Goal: Task Accomplishment & Management: Manage account settings

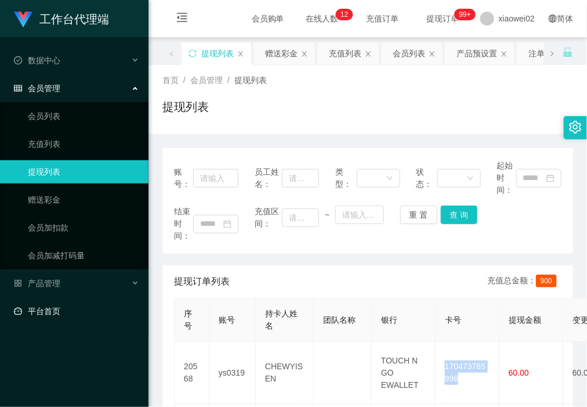
click at [42, 305] on link "平台首页" at bounding box center [76, 310] width 125 height 23
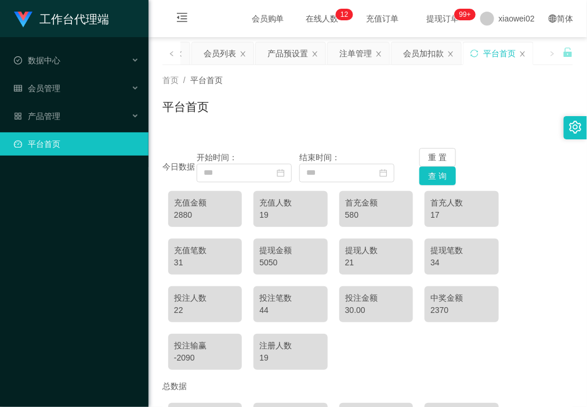
click at [248, 161] on div "开始时间：" at bounding box center [248, 166] width 103 height 31
click at [260, 132] on div "首页 / 平台首页 / 平台首页 今日数据 开始时间： 结束时间： 重 置 查 询 充值金额 2880 充值人数 19 首充金额 580 首充人数 17 充值…" at bounding box center [367, 278] width 411 height 427
click at [64, 84] on div "会员管理" at bounding box center [74, 88] width 149 height 23
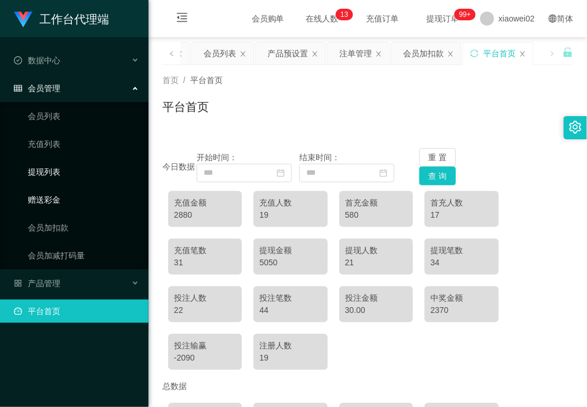
click at [71, 182] on link "提现列表" at bounding box center [83, 171] width 111 height 23
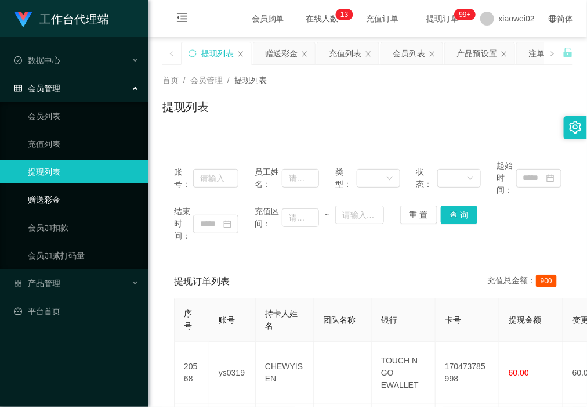
click at [106, 196] on link "赠送彩金" at bounding box center [83, 199] width 111 height 23
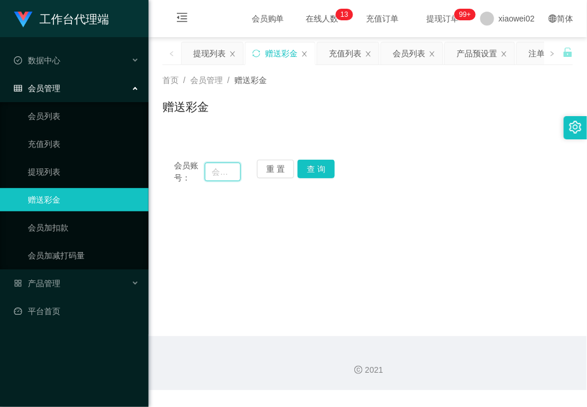
click at [226, 171] on input "text" at bounding box center [222, 171] width 35 height 19
paste input "sameasyou090"
type input "sameasyou090"
click at [308, 166] on button "查 询" at bounding box center [316, 169] width 37 height 19
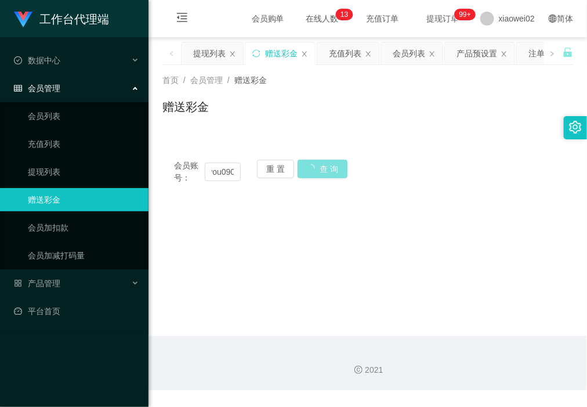
scroll to position [0, 0]
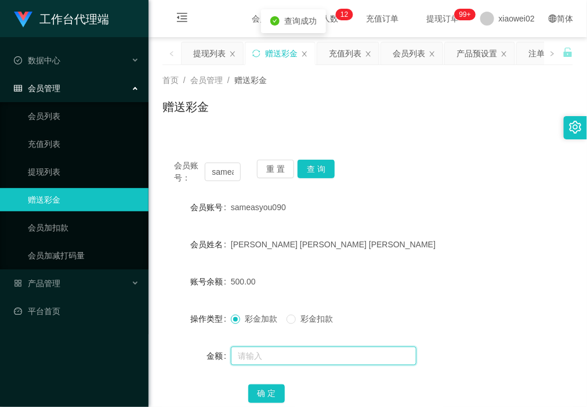
click at [251, 350] on input "text" at bounding box center [324, 355] width 186 height 19
type input "150"
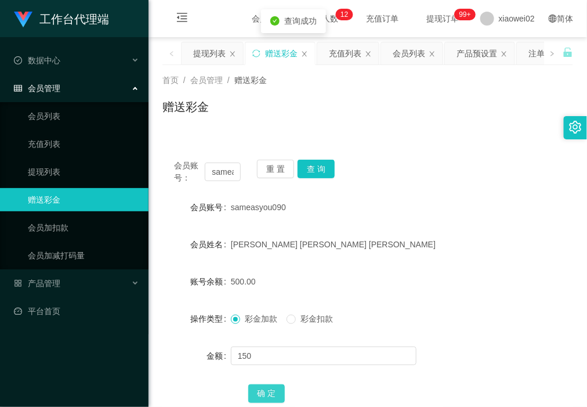
click at [257, 393] on button "确 定" at bounding box center [266, 393] width 37 height 19
click at [53, 172] on link "提现列表" at bounding box center [83, 171] width 111 height 23
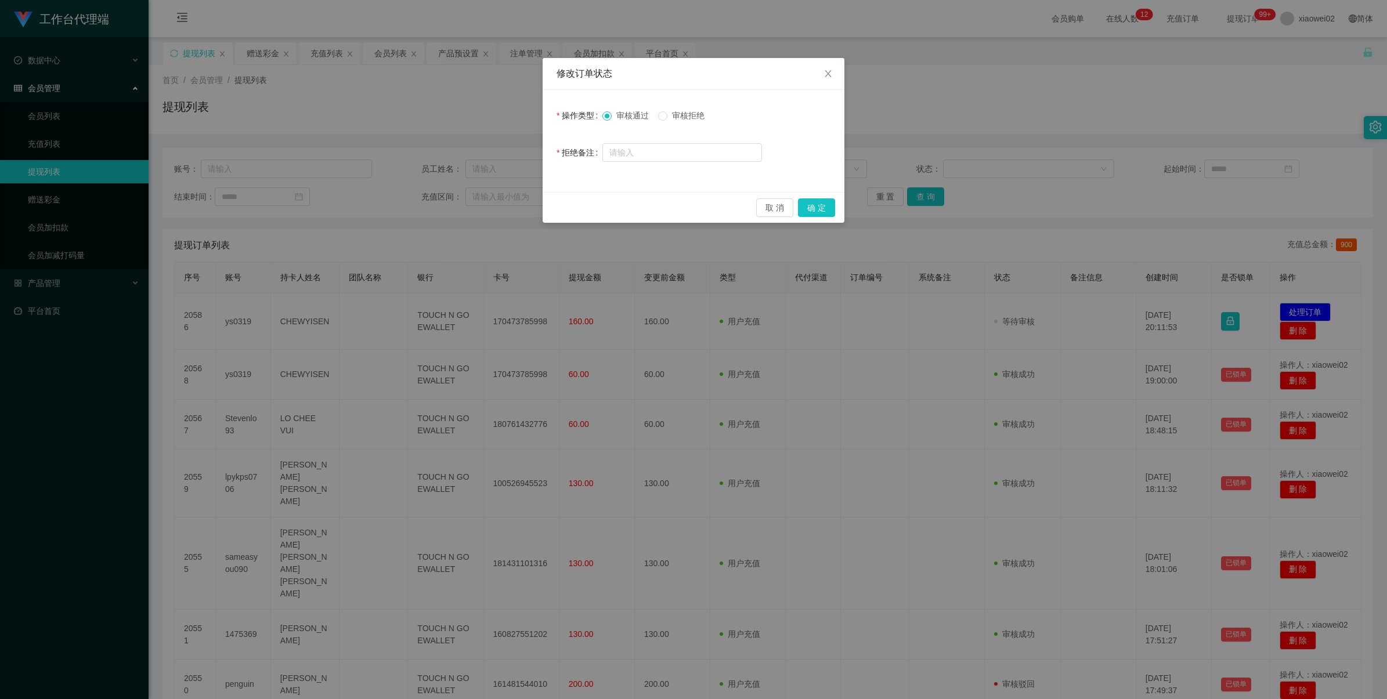
click at [682, 109] on div "审核通过 审核拒绝" at bounding box center [682, 115] width 160 height 23
click at [681, 113] on span "审核拒绝" at bounding box center [688, 115] width 42 height 9
click at [677, 151] on input "text" at bounding box center [682, 152] width 160 height 19
type input "积分错误"
drag, startPoint x: 810, startPoint y: 205, endPoint x: 859, endPoint y: 228, distance: 54.5
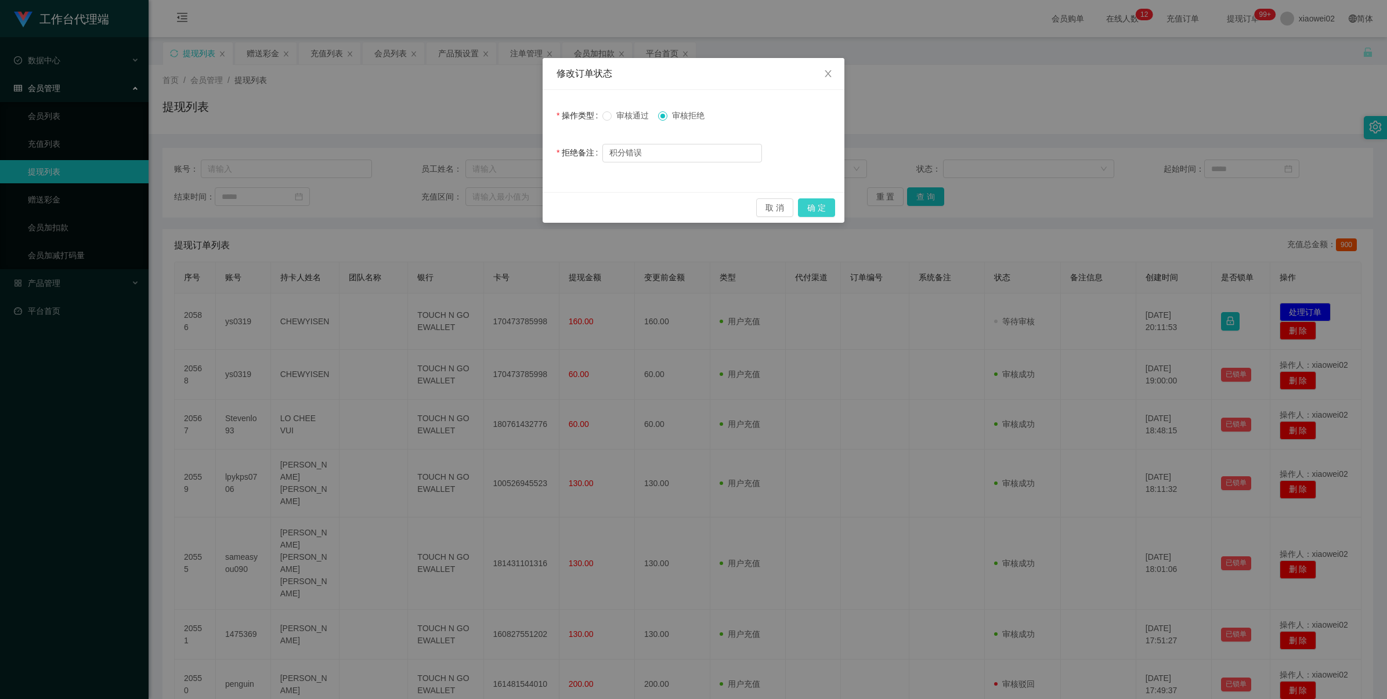
click at [810, 205] on button "确 定" at bounding box center [816, 207] width 37 height 19
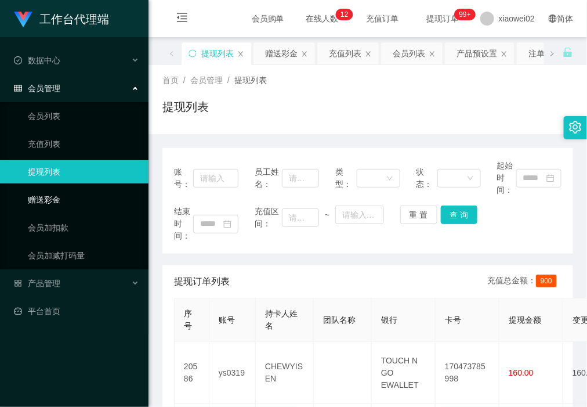
drag, startPoint x: 124, startPoint y: 203, endPoint x: 141, endPoint y: 190, distance: 21.9
click at [124, 203] on link "赠送彩金" at bounding box center [83, 199] width 111 height 23
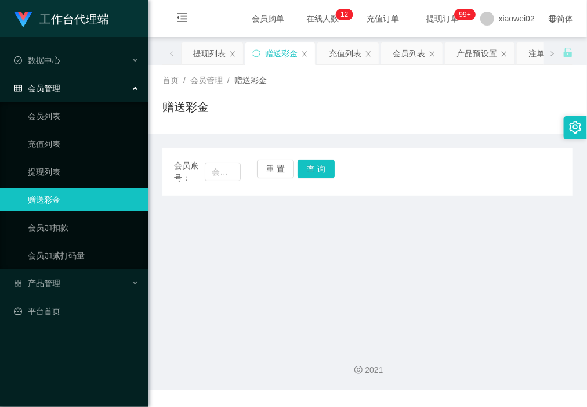
click at [221, 182] on div "会员账号：" at bounding box center [207, 172] width 67 height 24
click at [237, 168] on input "text" at bounding box center [222, 171] width 35 height 19
paste input "ys0319"
type input "ys0319"
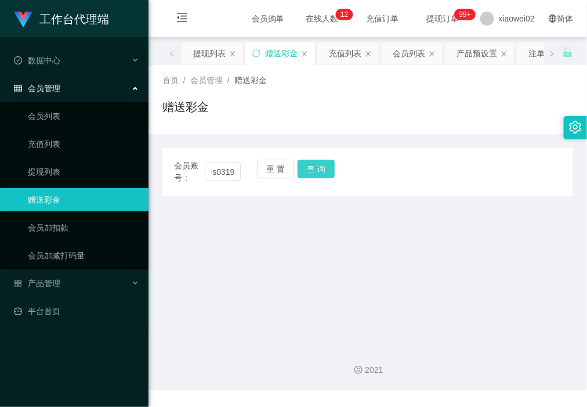
click at [325, 167] on button "查 询" at bounding box center [316, 169] width 37 height 19
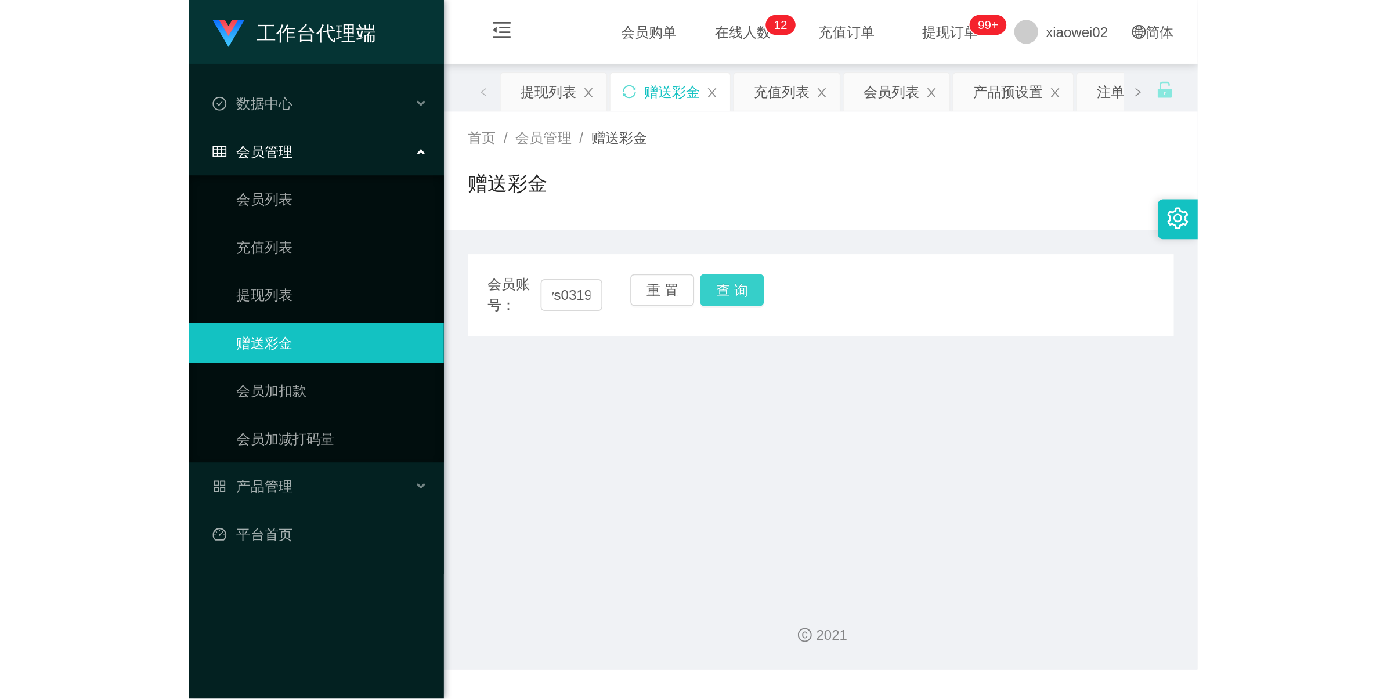
scroll to position [0, 0]
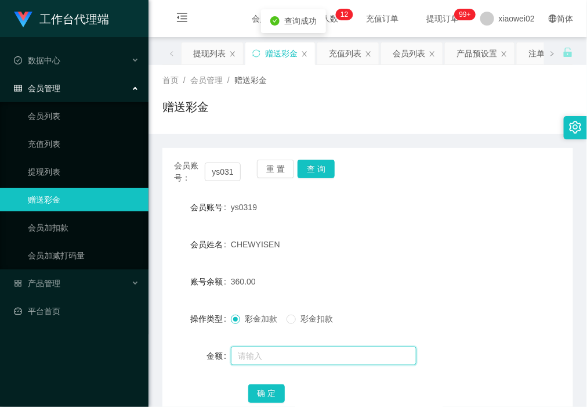
click at [255, 346] on input "text" at bounding box center [324, 355] width 186 height 19
type input "30"
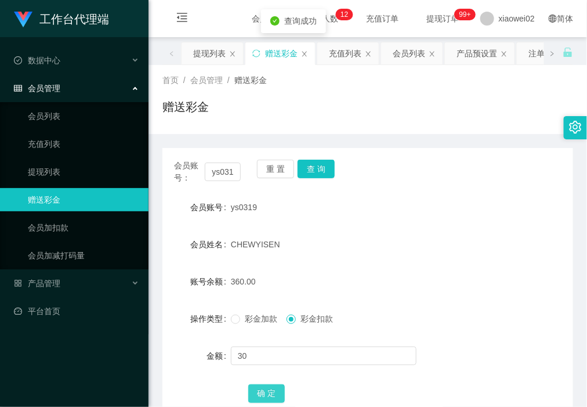
click at [271, 392] on button "确 定" at bounding box center [266, 393] width 37 height 19
click at [80, 166] on link "提现列表" at bounding box center [83, 171] width 111 height 23
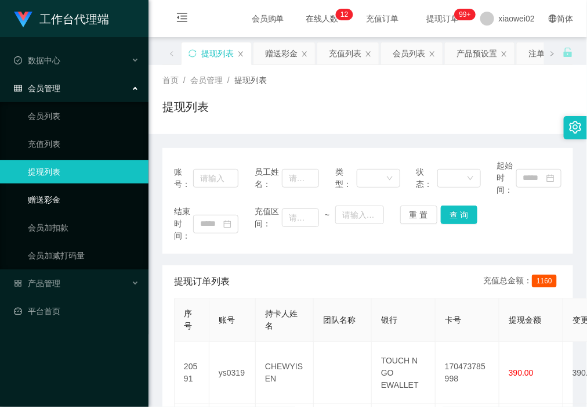
click at [103, 190] on link "赠送彩金" at bounding box center [83, 199] width 111 height 23
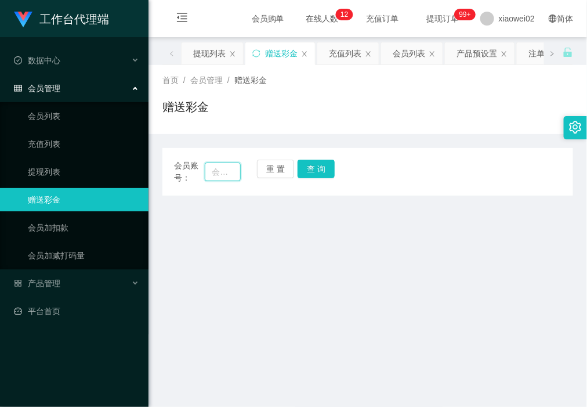
click at [239, 167] on input "text" at bounding box center [222, 171] width 35 height 19
paste input "180761432776"
type input "180761432776"
click at [317, 165] on button "查 询" at bounding box center [316, 169] width 37 height 19
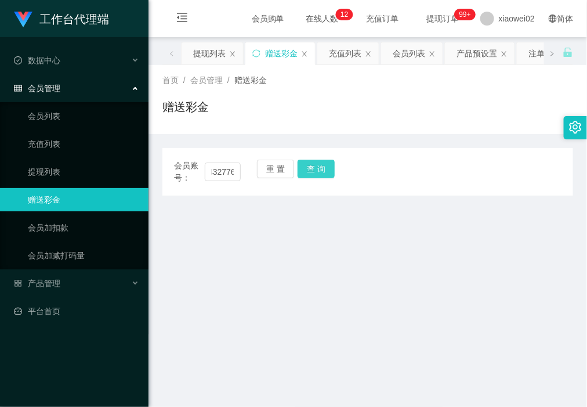
scroll to position [0, 0]
click at [312, 180] on div "重 置 查 询" at bounding box center [290, 172] width 67 height 24
click at [283, 178] on div "重 置 查 询" at bounding box center [290, 172] width 67 height 24
drag, startPoint x: 277, startPoint y: 173, endPoint x: 337, endPoint y: 28, distance: 157.1
click at [277, 171] on button "重 置" at bounding box center [275, 169] width 37 height 19
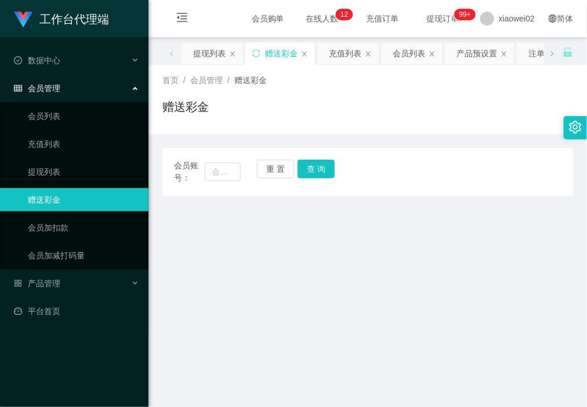
click at [31, 201] on link "赠送彩金" at bounding box center [83, 199] width 111 height 23
click at [225, 170] on input "text" at bounding box center [222, 171] width 35 height 19
paste input "Stevenlo93"
type input "Stevenlo93"
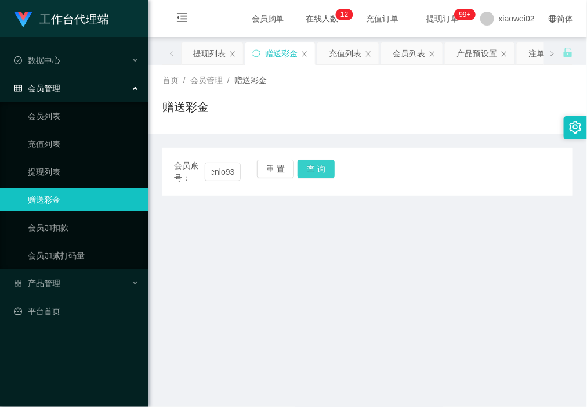
click at [310, 164] on button "查 询" at bounding box center [316, 169] width 37 height 19
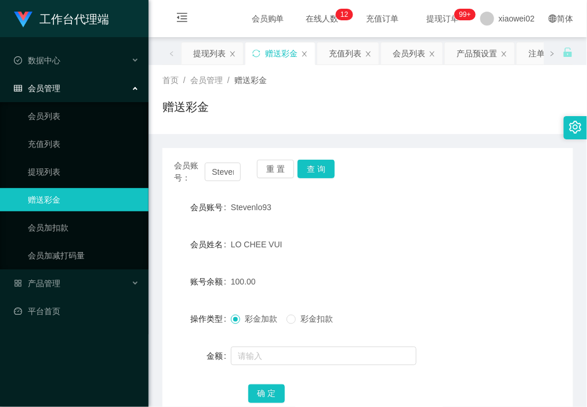
click at [60, 195] on link "赠送彩金" at bounding box center [83, 199] width 111 height 23
drag, startPoint x: 60, startPoint y: 195, endPoint x: 172, endPoint y: 160, distance: 117.3
click at [62, 194] on link "赠送彩金" at bounding box center [83, 199] width 111 height 23
click at [274, 171] on button "重 置" at bounding box center [275, 169] width 37 height 19
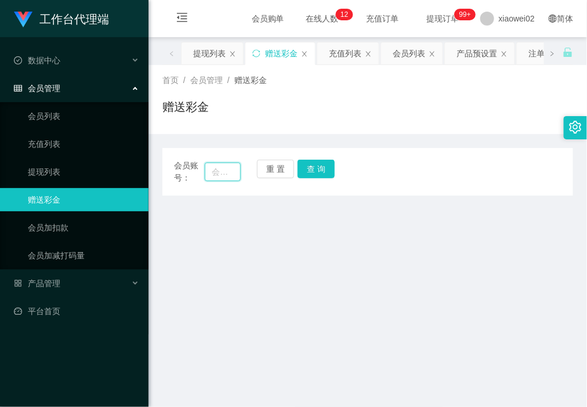
click at [229, 168] on input "text" at bounding box center [222, 171] width 35 height 19
click at [229, 167] on input "text" at bounding box center [222, 171] width 35 height 19
click at [269, 161] on button "重 置" at bounding box center [275, 169] width 37 height 19
click at [227, 162] on input "text" at bounding box center [222, 171] width 35 height 19
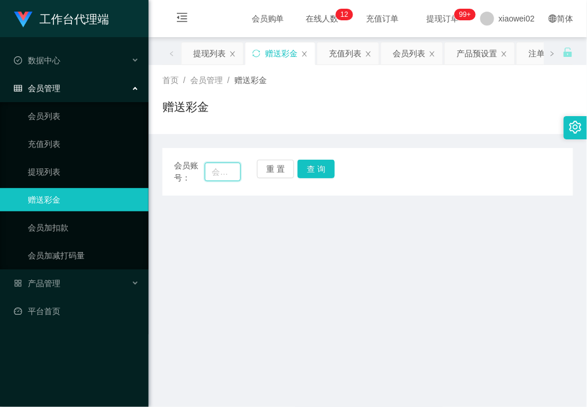
drag, startPoint x: 227, startPoint y: 162, endPoint x: 234, endPoint y: 164, distance: 6.6
click at [227, 163] on input "text" at bounding box center [222, 171] width 35 height 19
click at [252, 168] on div "会员账号： 重 置 查 询" at bounding box center [367, 172] width 411 height 24
click at [209, 169] on input "text" at bounding box center [222, 171] width 35 height 19
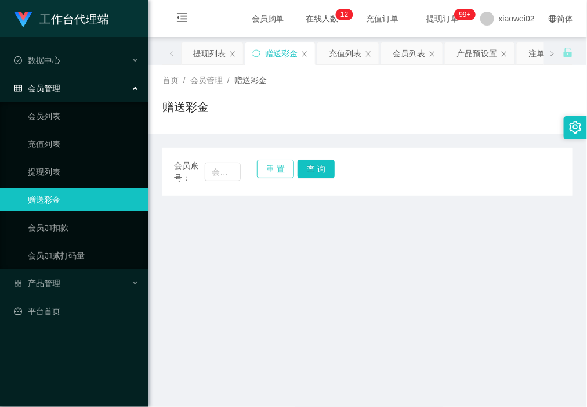
click at [265, 167] on button "重 置" at bounding box center [275, 169] width 37 height 19
drag, startPoint x: 219, startPoint y: 169, endPoint x: 276, endPoint y: 167, distance: 56.3
click at [221, 169] on input "text" at bounding box center [222, 171] width 35 height 19
click at [301, 132] on div "首页 / 会员管理 / 赠送彩金 / 赠送彩金" at bounding box center [368, 99] width 439 height 69
click at [32, 167] on link "提现列表" at bounding box center [83, 171] width 111 height 23
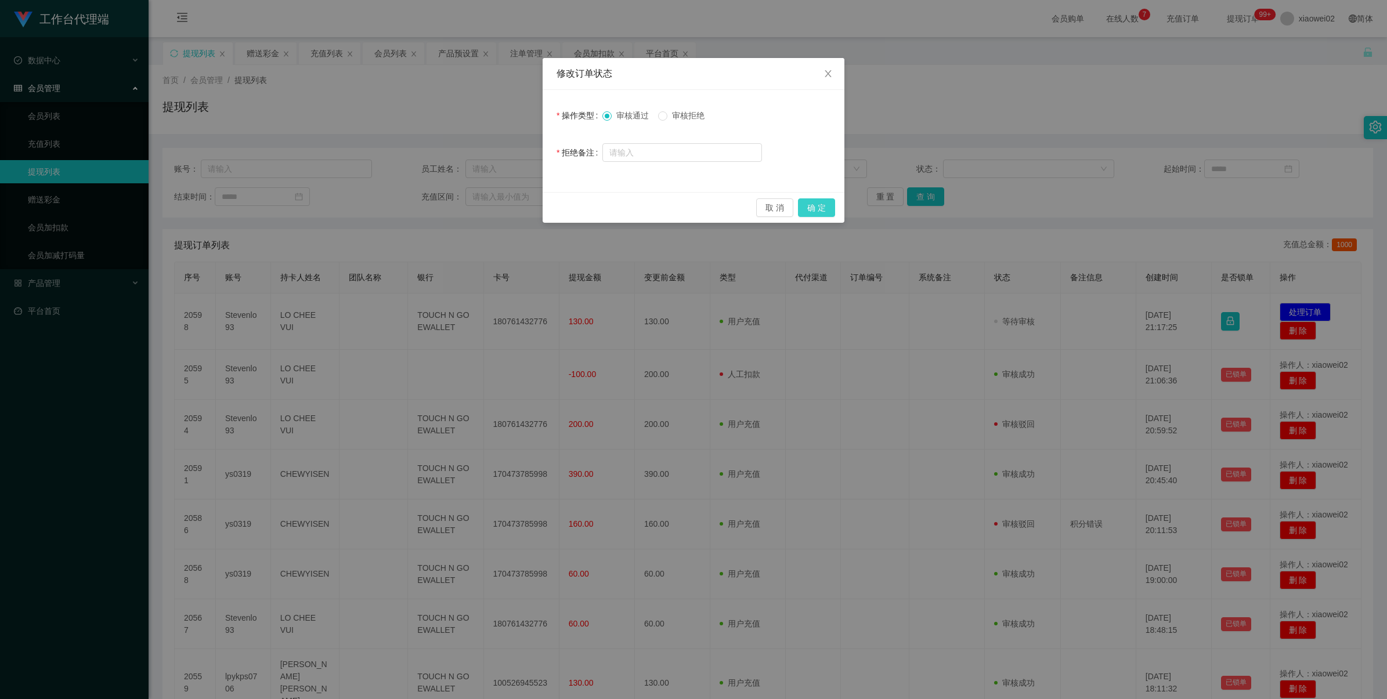
click at [811, 213] on button "确 定" at bounding box center [816, 207] width 37 height 19
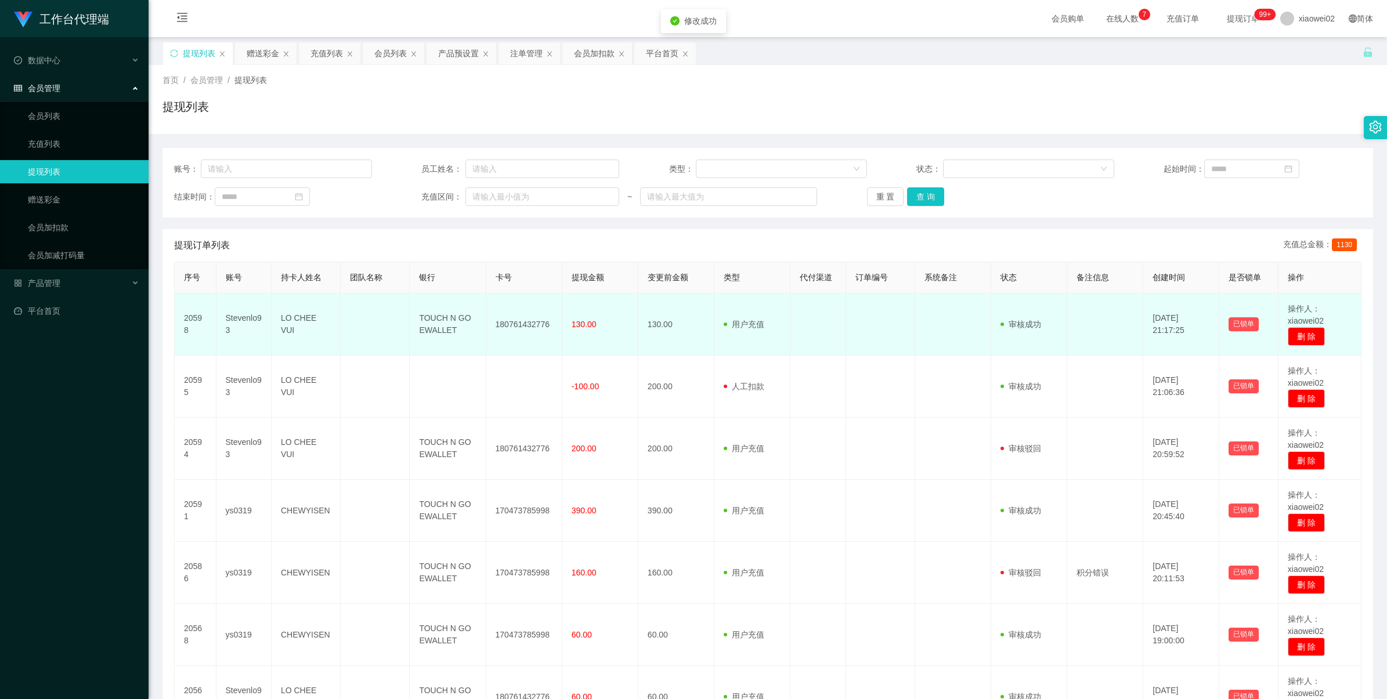
click at [511, 323] on td "180761432776" at bounding box center [524, 325] width 76 height 62
copy td "180761432776"
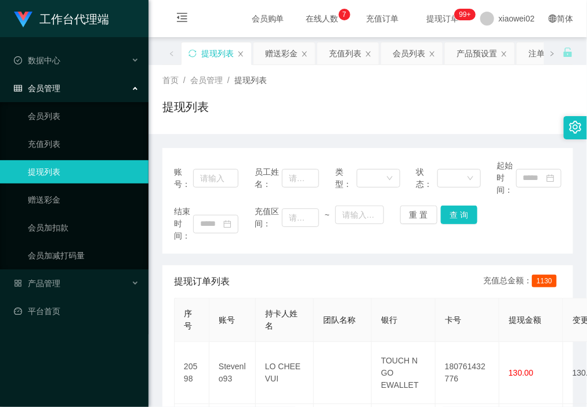
drag, startPoint x: 312, startPoint y: 96, endPoint x: 422, endPoint y: 13, distance: 138.3
click at [312, 96] on div "首页 / 会员管理 / 提现列表 / 提现列表" at bounding box center [367, 99] width 411 height 50
